Goal: Task Accomplishment & Management: Use online tool/utility

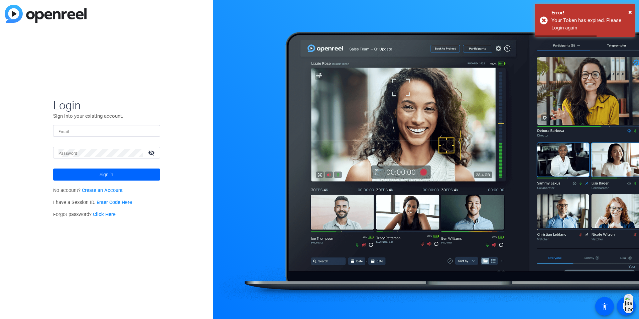
click at [130, 138] on mat-form-field "Email" at bounding box center [106, 136] width 107 height 22
click at [132, 134] on input "Email" at bounding box center [107, 131] width 96 height 8
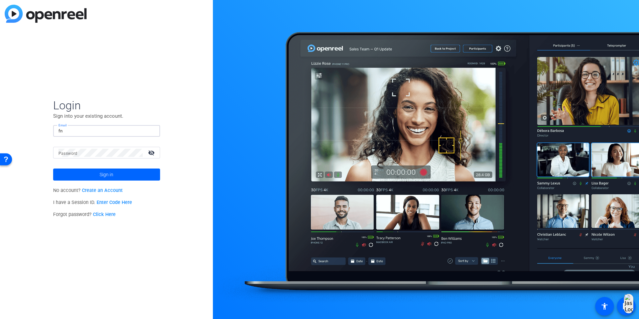
type input "[EMAIL_ADDRESS][DOMAIN_NAME]"
click at [53, 169] on button "Sign in" at bounding box center [106, 175] width 107 height 12
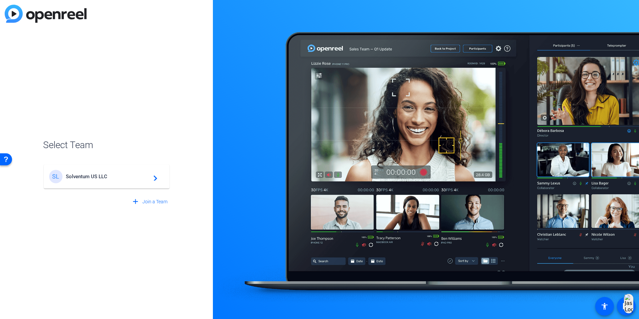
click at [112, 177] on span "Solventum US LLC" at bounding box center [108, 177] width 84 height 6
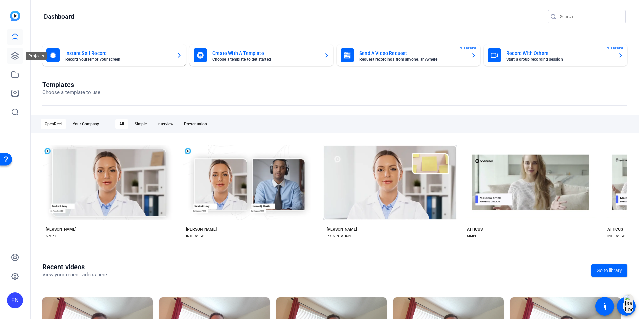
click at [12, 59] on icon at bounding box center [15, 56] width 8 height 8
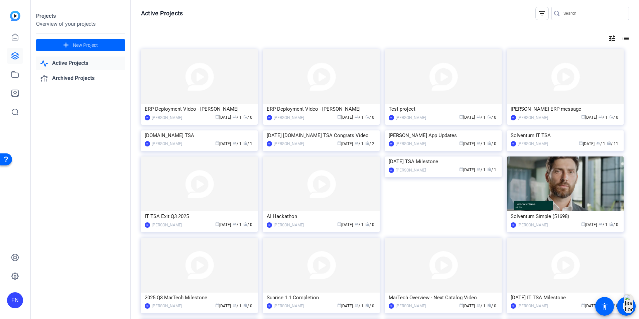
drag, startPoint x: 426, startPoint y: 162, endPoint x: 416, endPoint y: 190, distance: 29.8
click at [416, 140] on div "[PERSON_NAME] App Updates" at bounding box center [443, 135] width 109 height 10
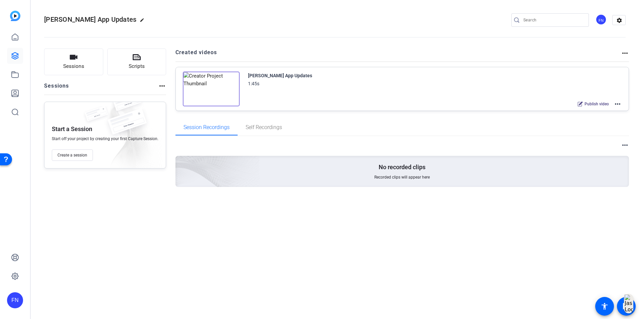
click at [620, 105] on mat-icon "more_horiz" at bounding box center [618, 104] width 8 height 8
click at [577, 112] on span "Edit in Creator" at bounding box center [593, 112] width 46 height 8
